Goal: Task Accomplishment & Management: Use online tool/utility

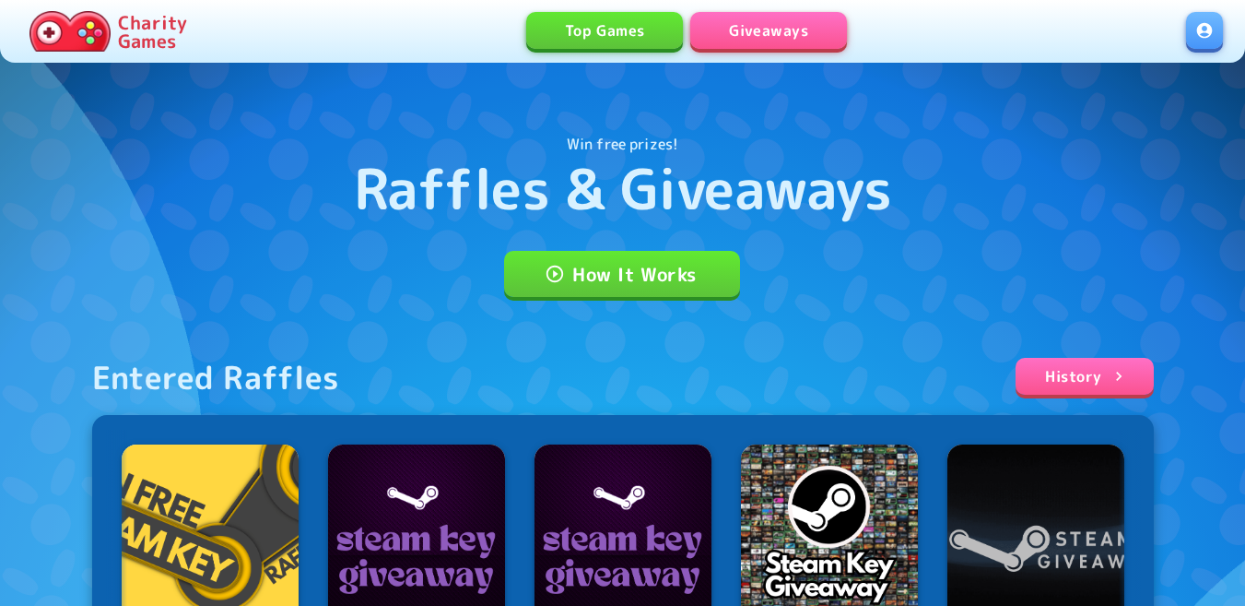
click at [1219, 19] on link at bounding box center [1204, 30] width 37 height 37
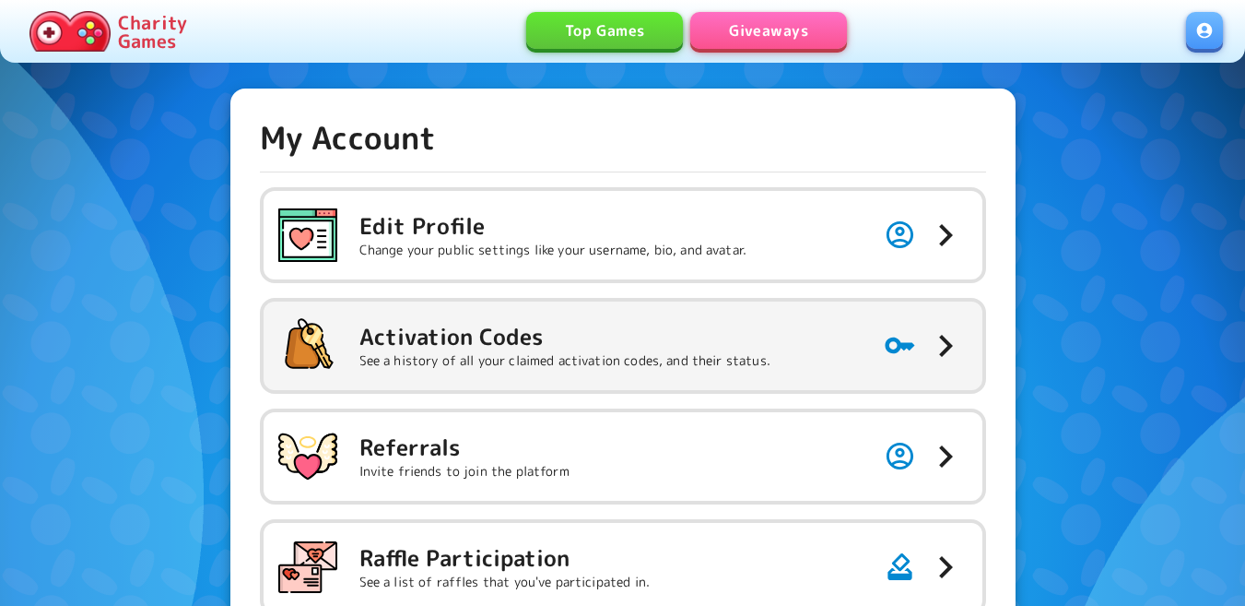
click at [725, 347] on h5 "Activation Codes" at bounding box center [564, 336] width 411 height 29
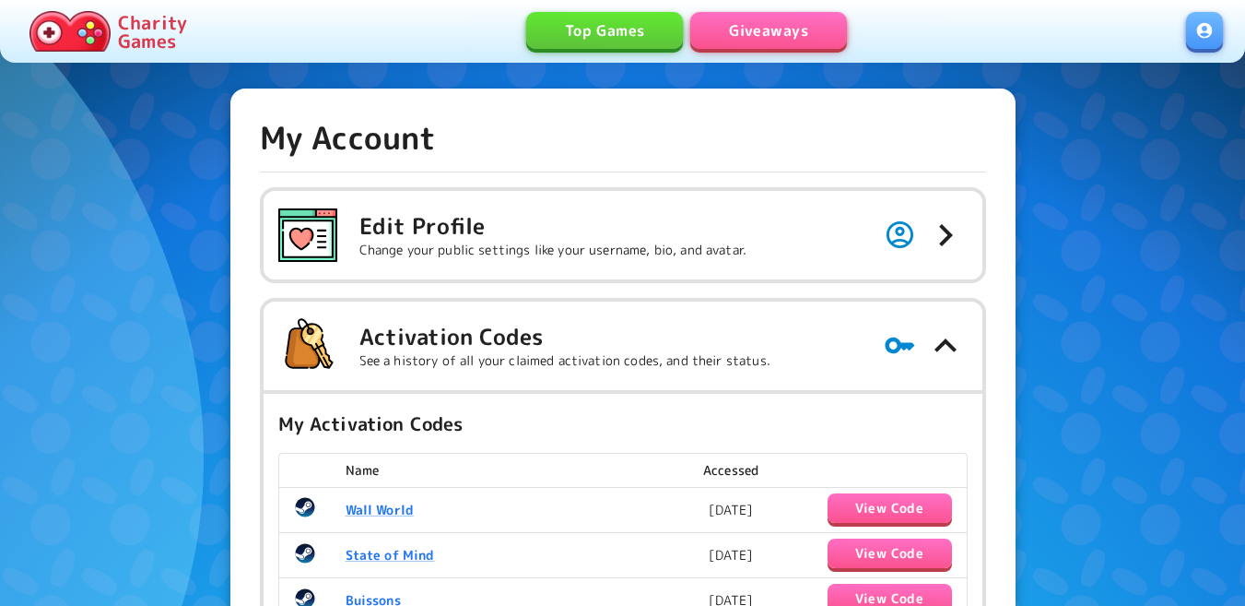
click at [791, 21] on link "Giveaways" at bounding box center [768, 30] width 157 height 37
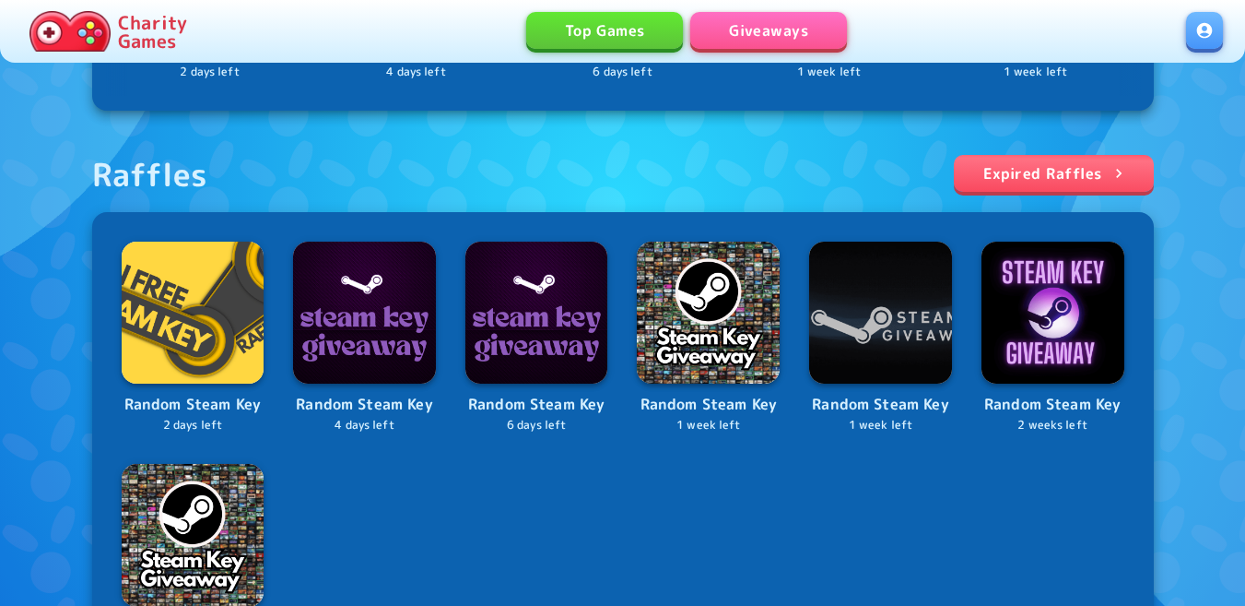
scroll to position [737, 0]
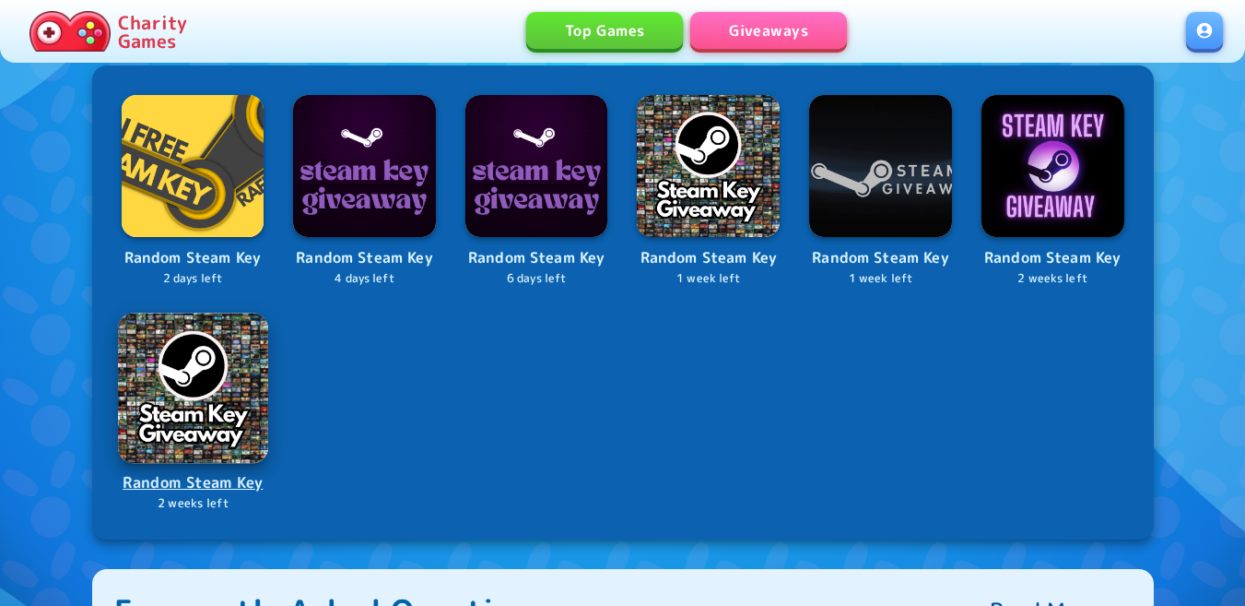
click at [201, 370] on img at bounding box center [192, 386] width 149 height 149
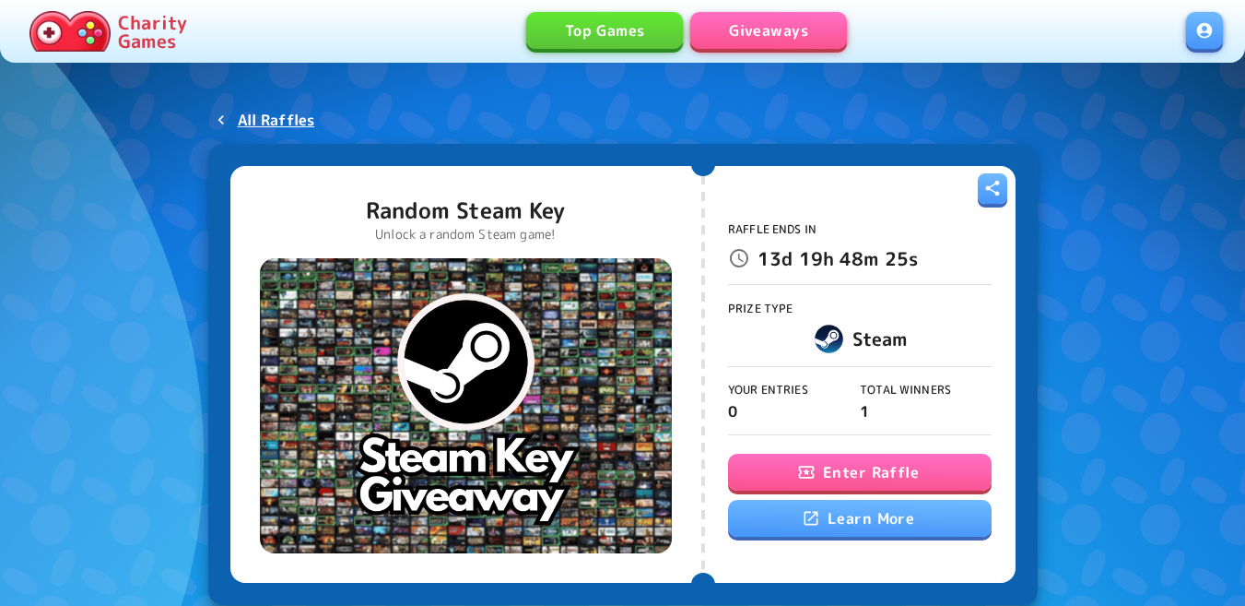
click at [810, 463] on icon "button" at bounding box center [806, 472] width 18 height 18
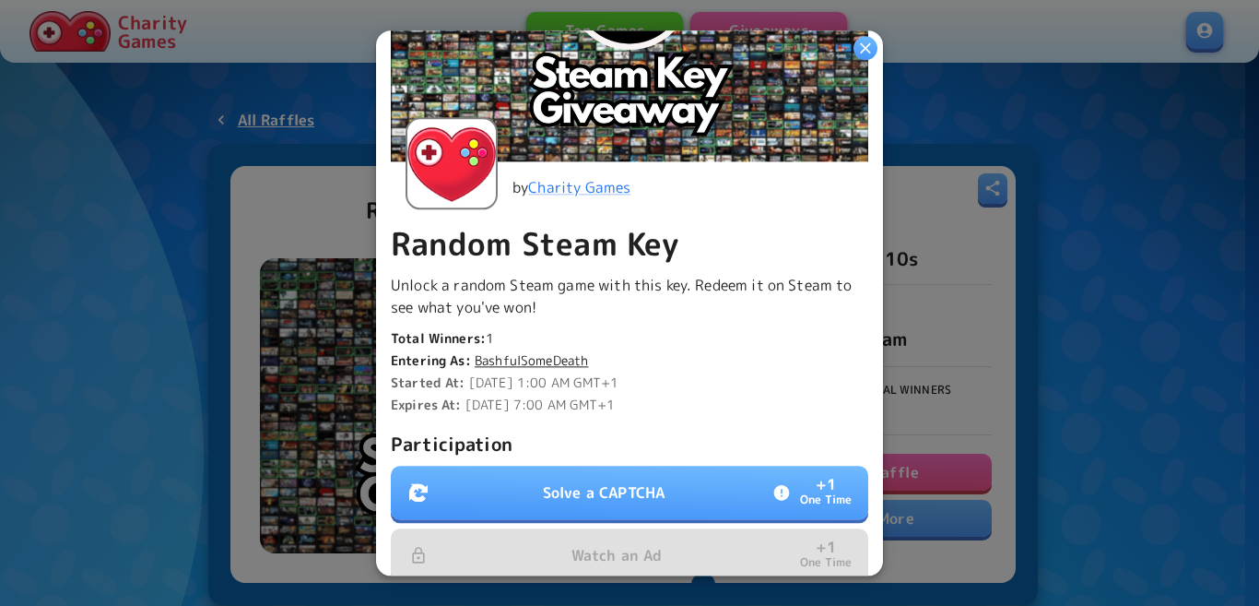
scroll to position [461, 0]
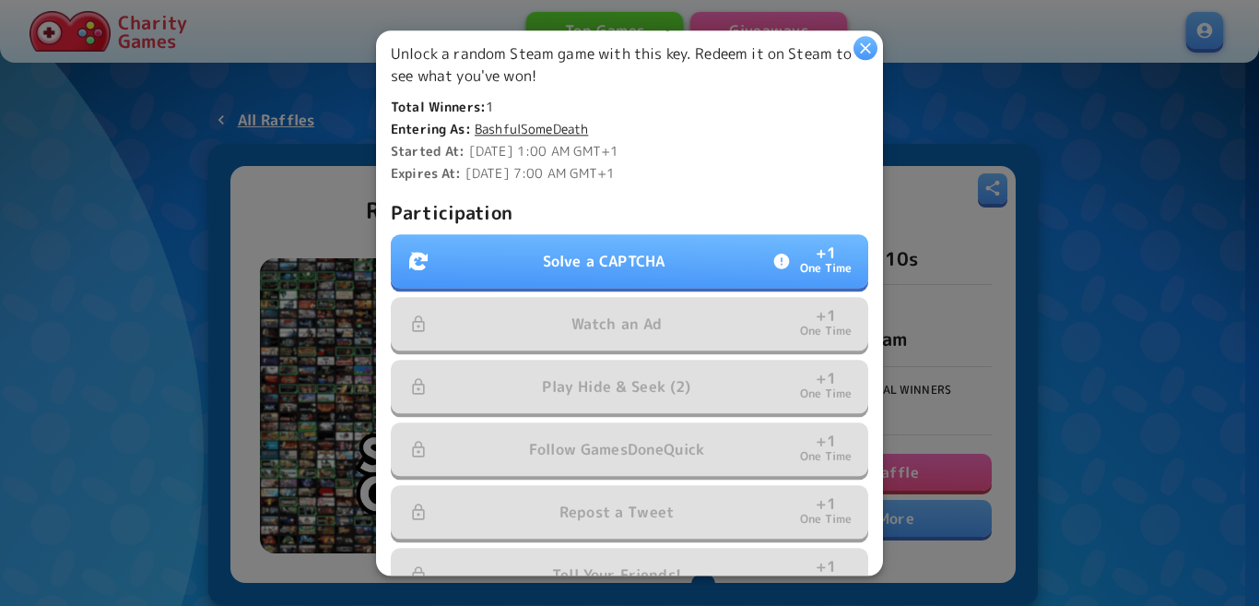
click at [682, 206] on p "Participation" at bounding box center [629, 211] width 477 height 29
click at [680, 234] on button "Solve a CAPTCHA + 1 One Time" at bounding box center [629, 260] width 477 height 53
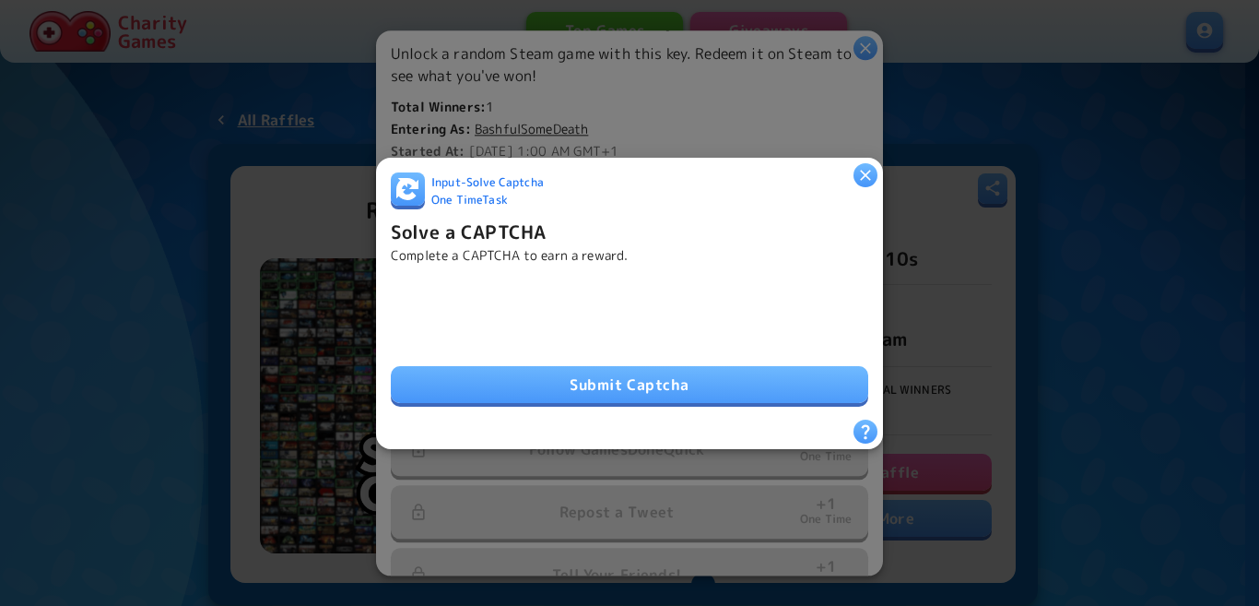
drag, startPoint x: 668, startPoint y: 355, endPoint x: 670, endPoint y: 373, distance: 18.5
click at [668, 355] on div "Submit Captcha" at bounding box center [629, 341] width 477 height 125
click at [672, 379] on button "Submit Captcha" at bounding box center [629, 384] width 477 height 37
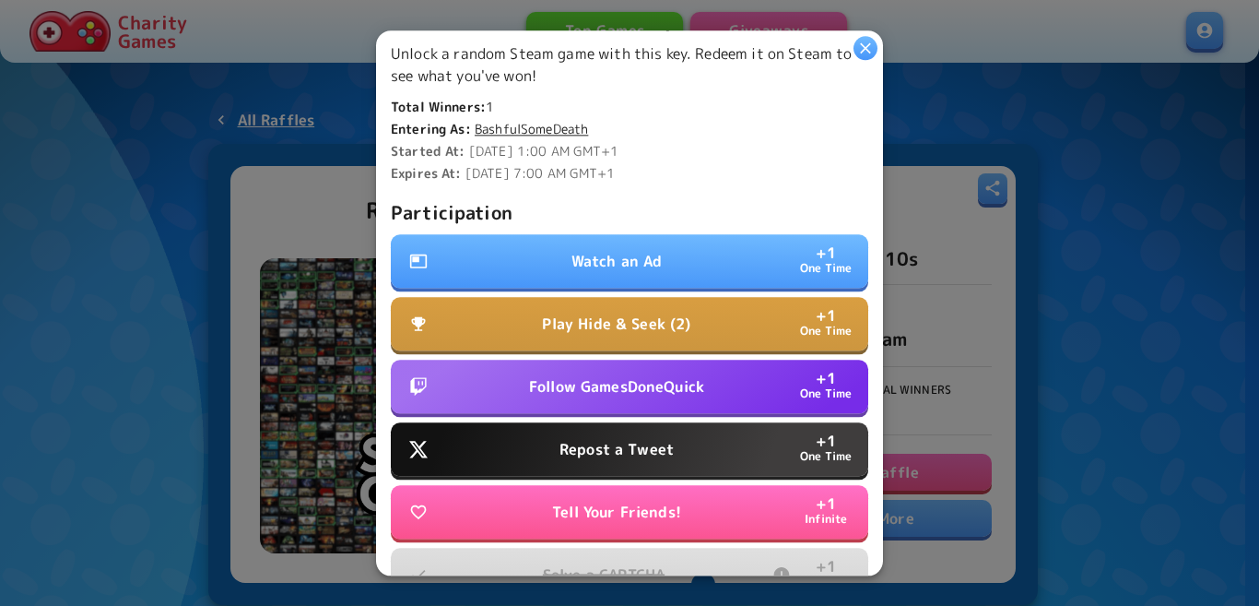
click at [590, 312] on p "Play Hide & Seek (2)" at bounding box center [616, 323] width 148 height 22
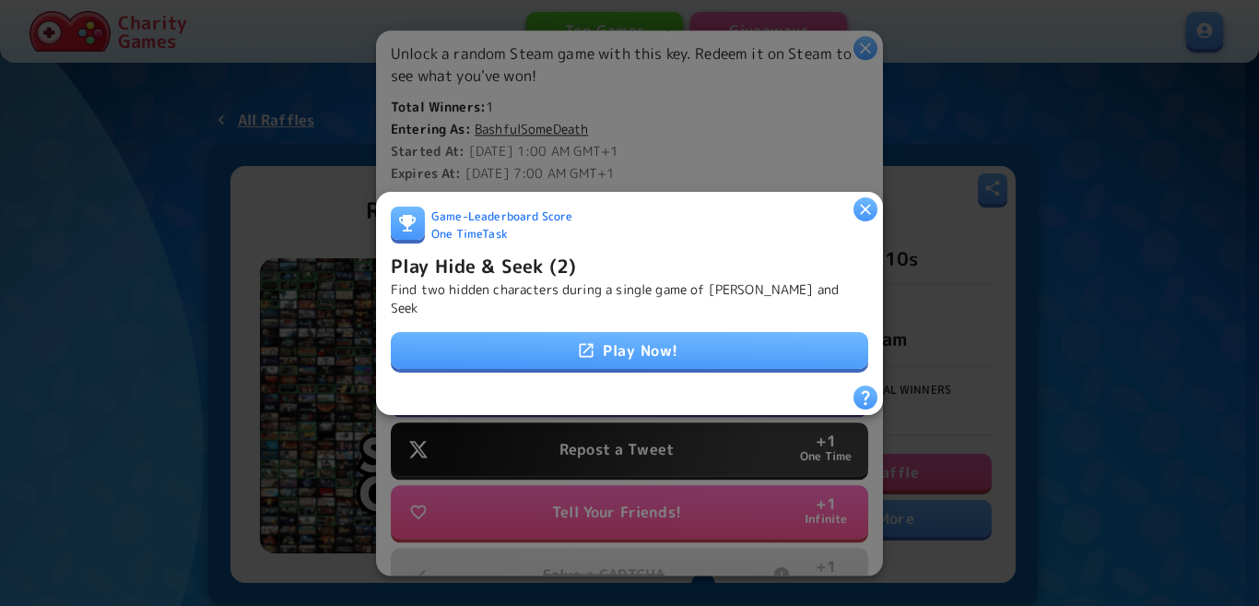
click at [591, 339] on link "Play Now!" at bounding box center [629, 350] width 477 height 37
click at [498, 279] on h6 "Play Hide & Seek (2)" at bounding box center [483, 264] width 185 height 29
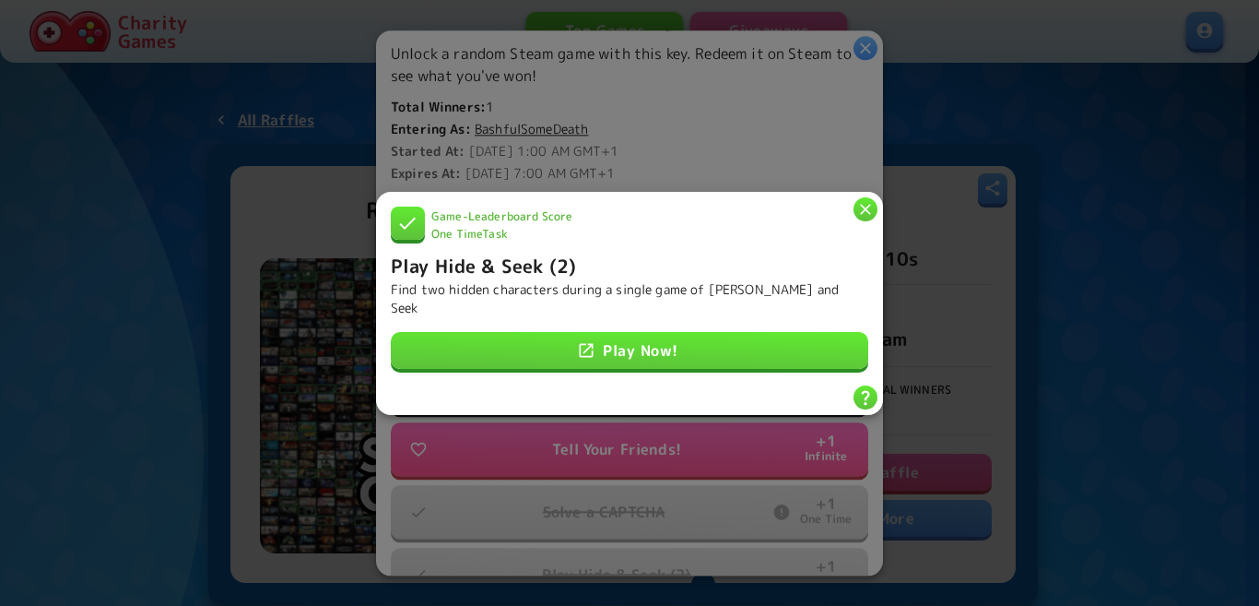
click at [540, 274] on h6 "Play Hide & Seek (2)" at bounding box center [483, 264] width 185 height 29
click at [850, 215] on div "Game - Leaderboard Score One Time Task" at bounding box center [629, 228] width 477 height 44
click at [874, 214] on icon "button" at bounding box center [865, 208] width 18 height 18
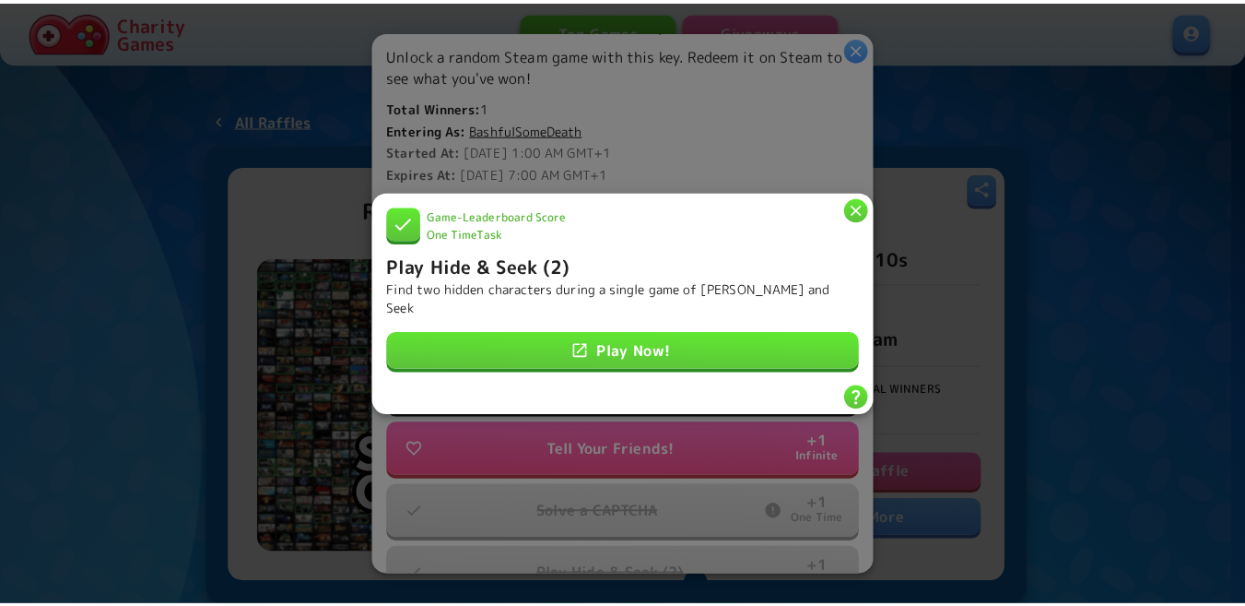
scroll to position [493, 0]
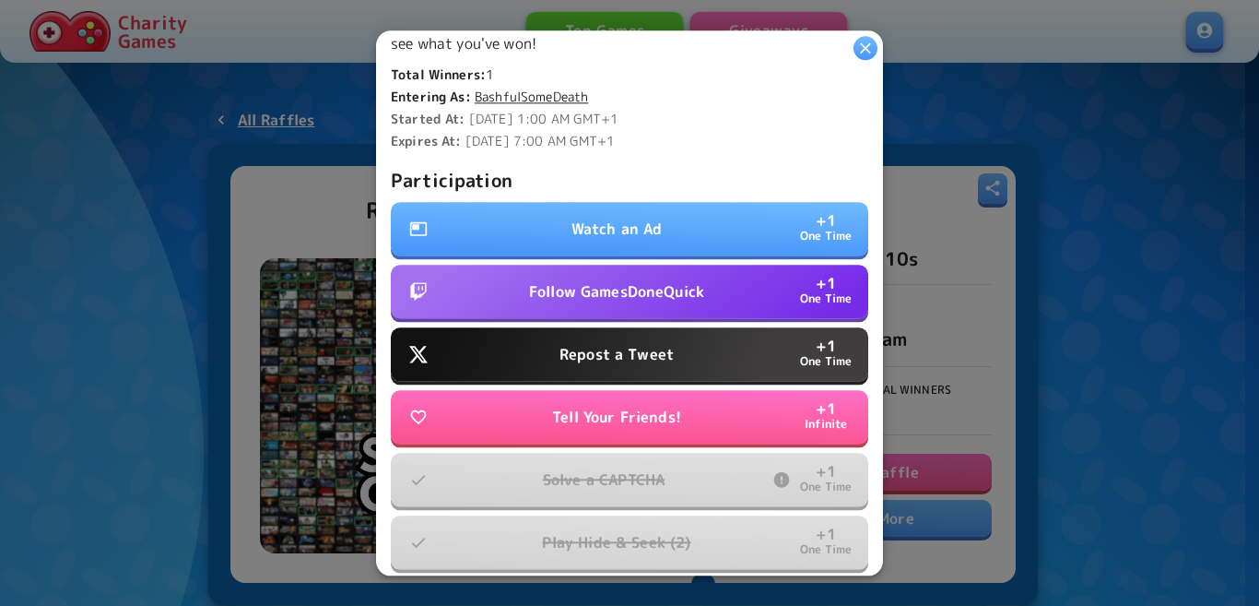
click at [691, 236] on button "Watch an Ad + 1 One Time" at bounding box center [629, 228] width 477 height 53
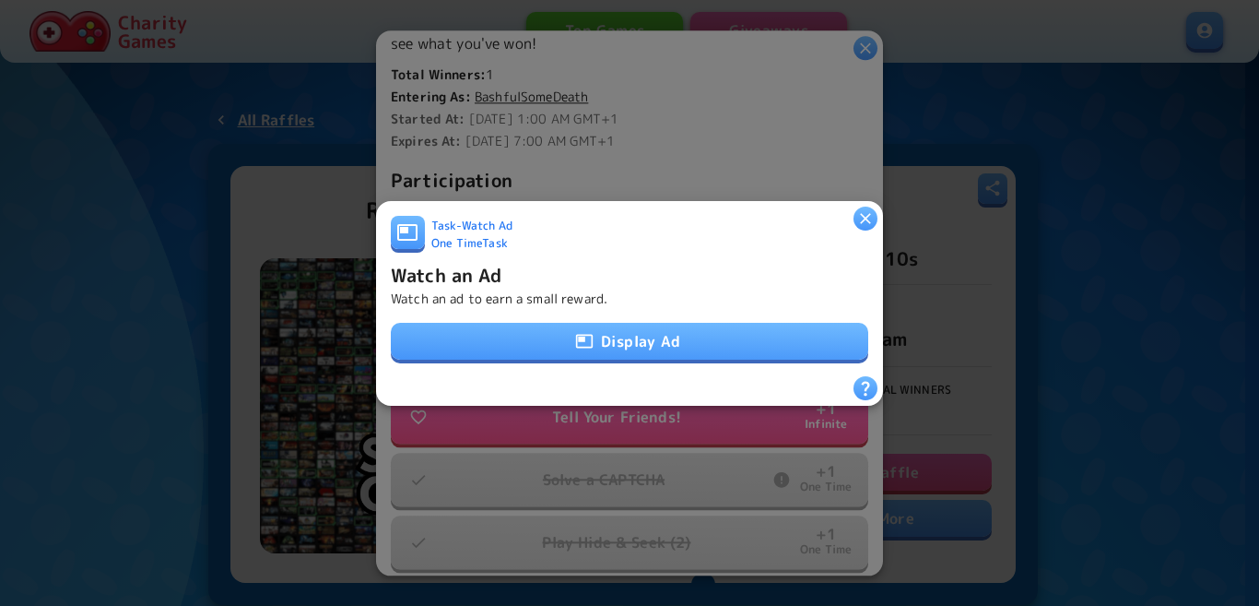
click at [652, 329] on button "Display Ad" at bounding box center [629, 341] width 477 height 37
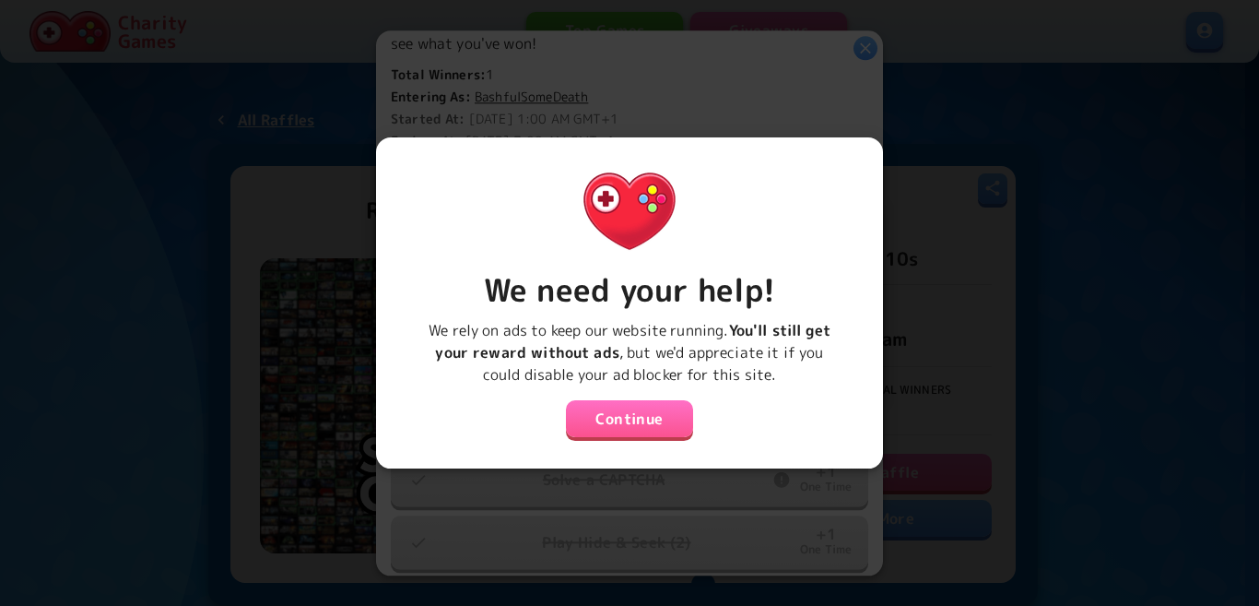
click at [618, 408] on button "Continue" at bounding box center [629, 418] width 127 height 37
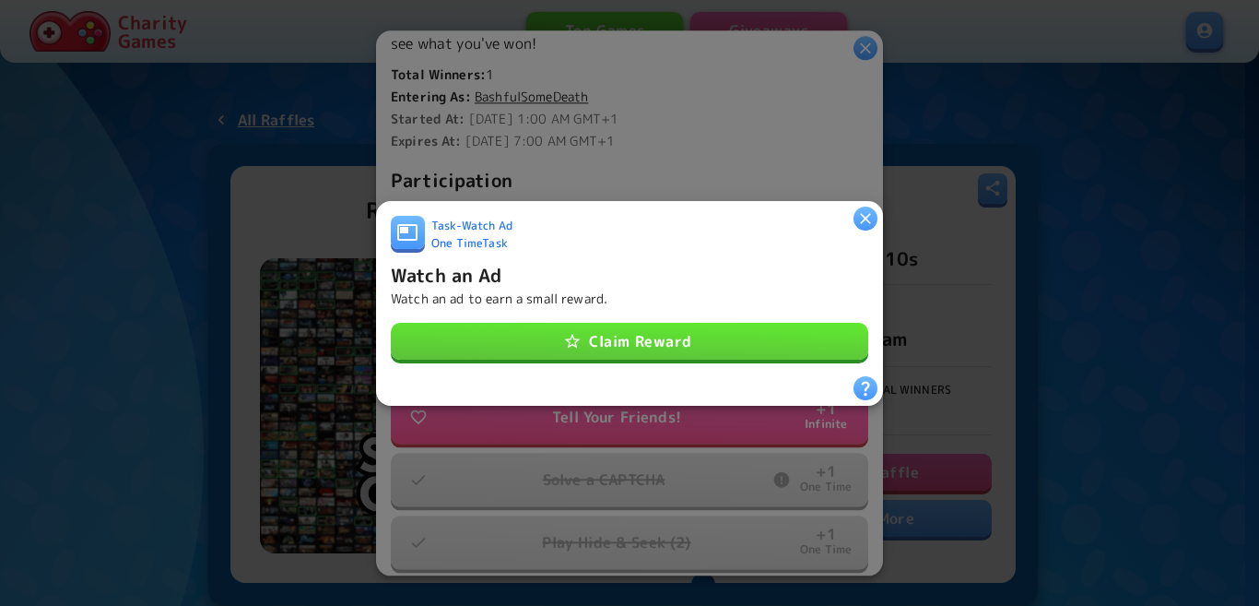
click at [618, 350] on button "Claim Reward" at bounding box center [629, 341] width 477 height 37
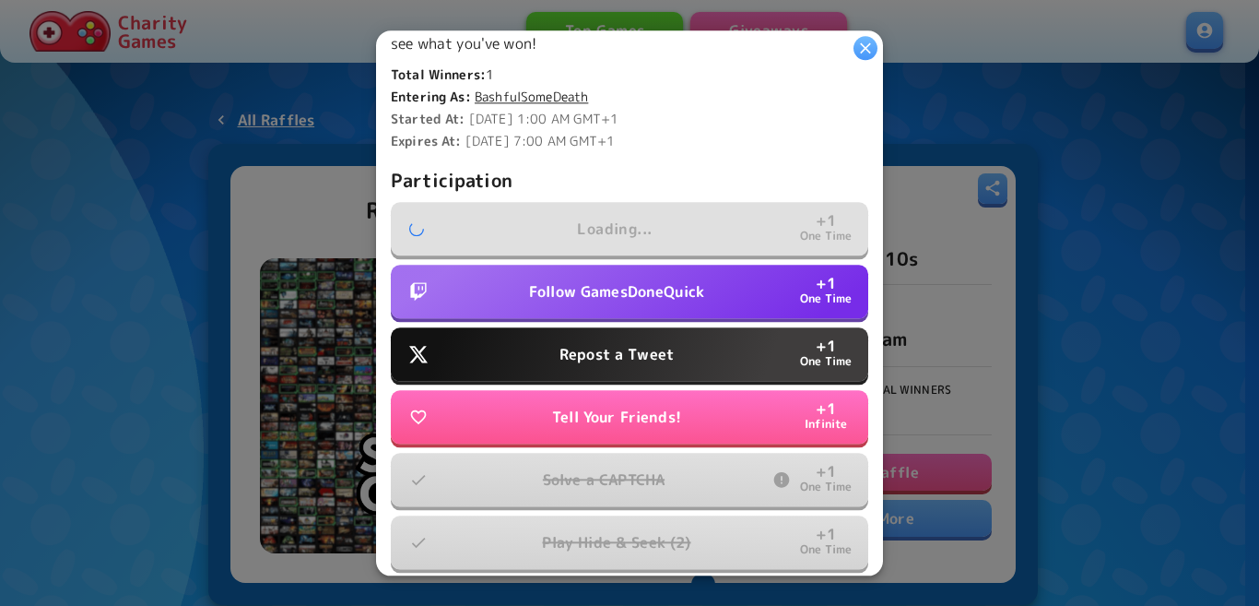
click at [613, 291] on p "Follow GamesDoneQuick" at bounding box center [616, 291] width 175 height 22
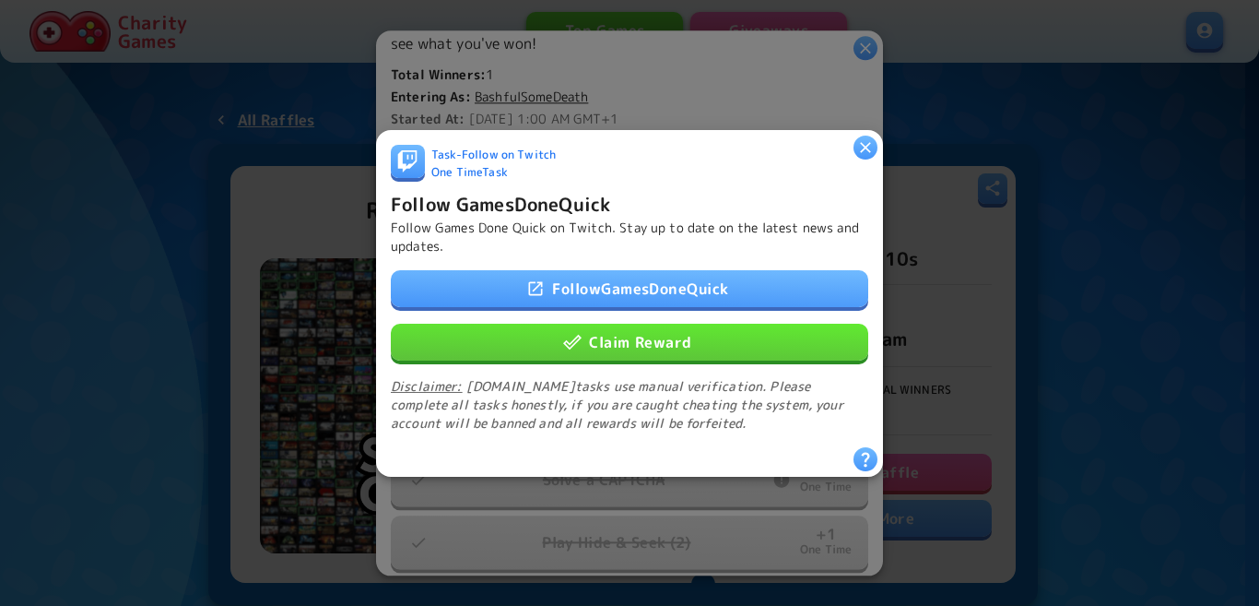
click at [619, 336] on button "Claim Reward" at bounding box center [629, 341] width 477 height 37
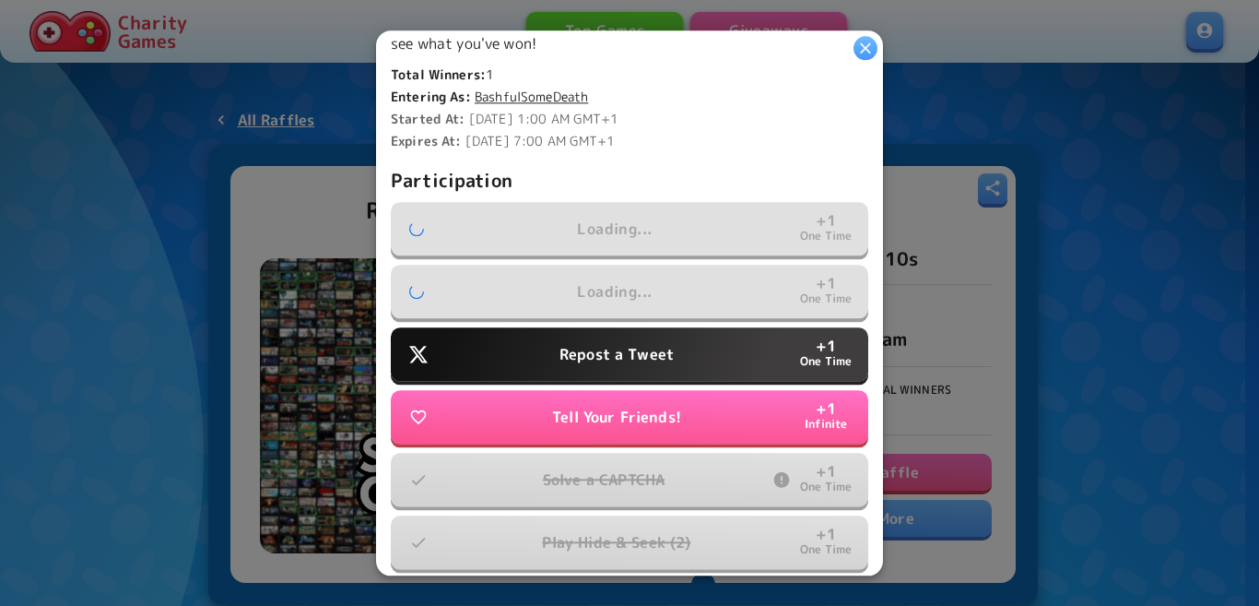
click at [612, 345] on p "Repost a Tweet" at bounding box center [617, 354] width 114 height 22
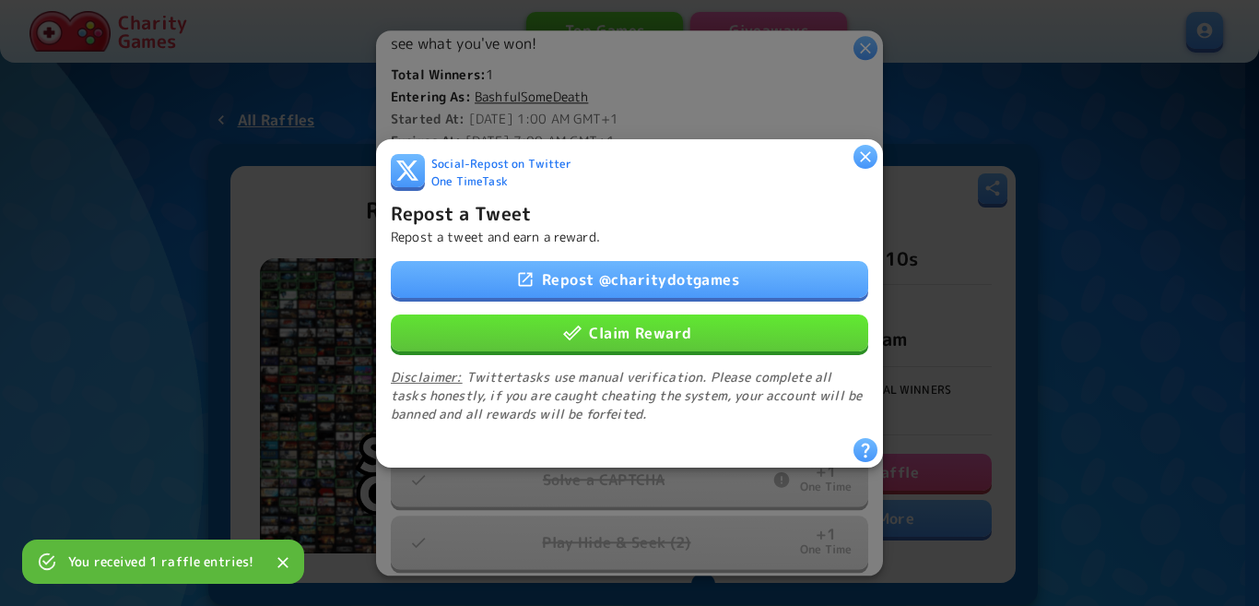
click at [630, 326] on button "Claim Reward" at bounding box center [629, 331] width 477 height 37
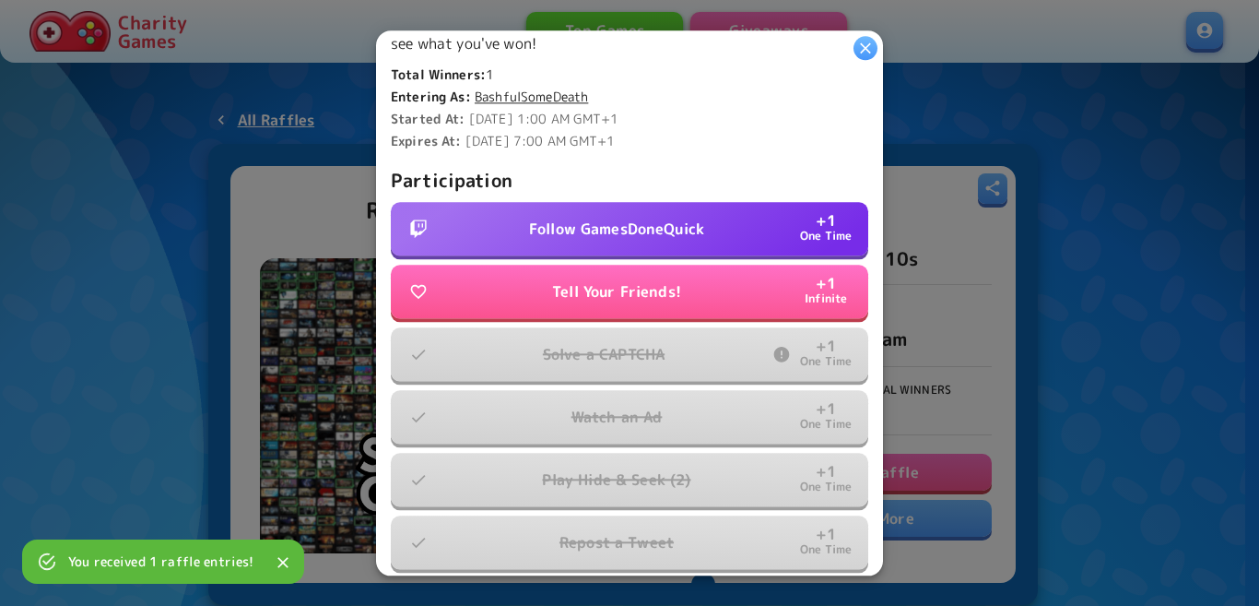
click at [685, 218] on p "Follow GamesDoneQuick" at bounding box center [616, 229] width 175 height 22
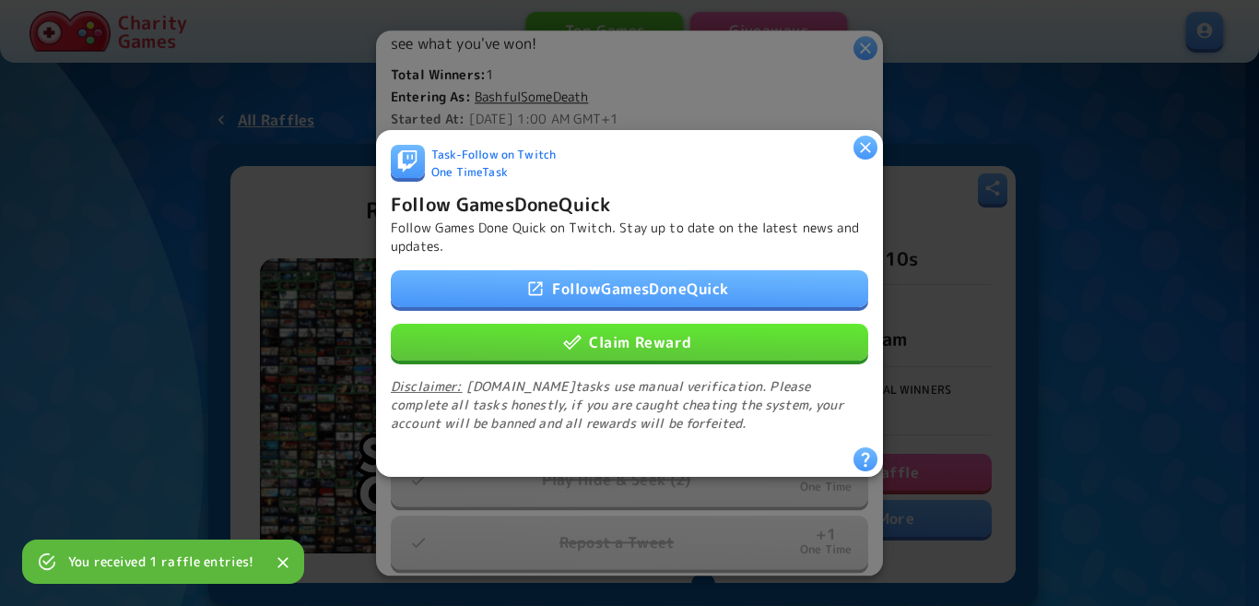
click at [636, 349] on button "Claim Reward" at bounding box center [629, 341] width 477 height 37
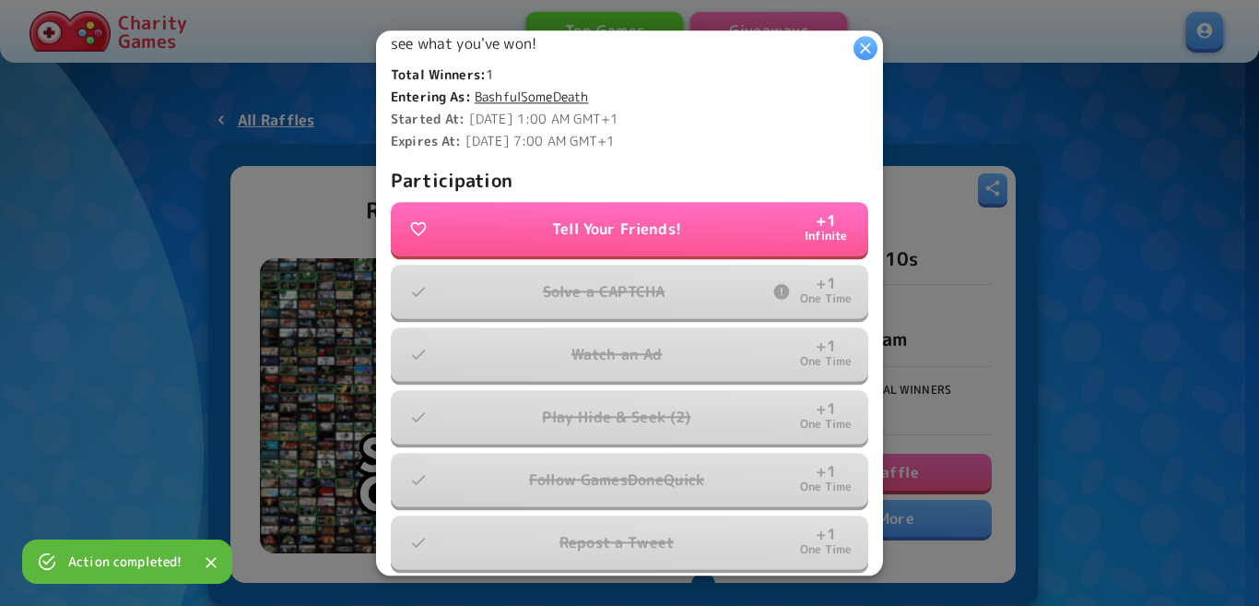
click at [873, 47] on icon "button" at bounding box center [865, 48] width 18 height 18
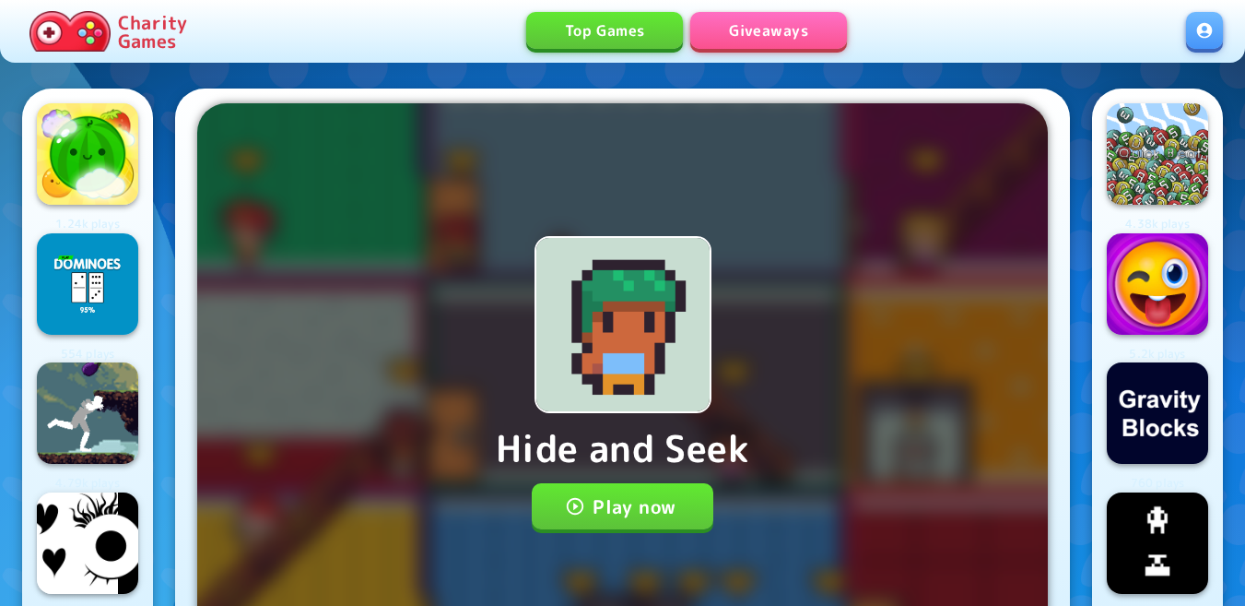
click at [663, 504] on button "Play now" at bounding box center [623, 506] width 182 height 46
